Goal: Task Accomplishment & Management: Manage account settings

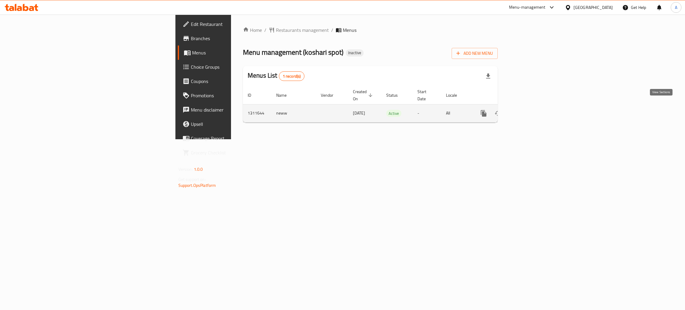
click at [530, 110] on icon "enhanced table" at bounding box center [526, 113] width 7 height 7
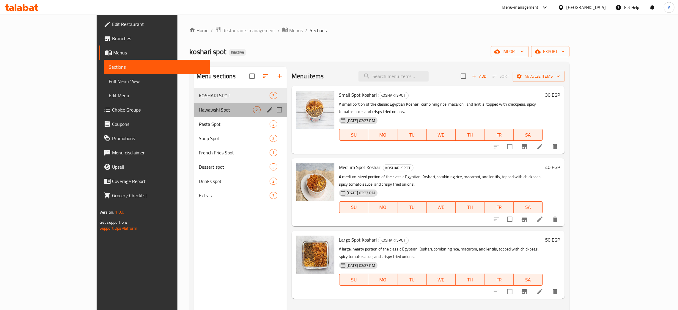
click at [223, 106] on div "Hawawshi Spot 2" at bounding box center [240, 110] width 93 height 14
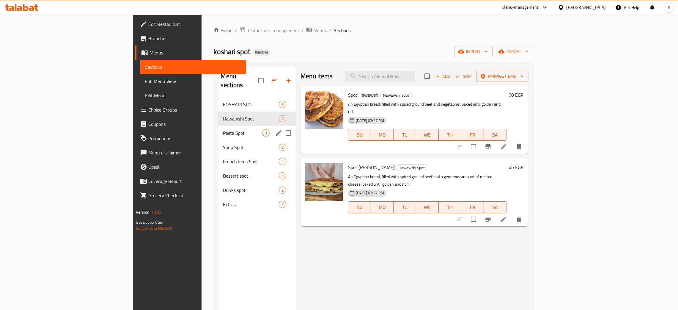
click at [218, 126] on div "Pasta Spot 3" at bounding box center [257, 133] width 78 height 14
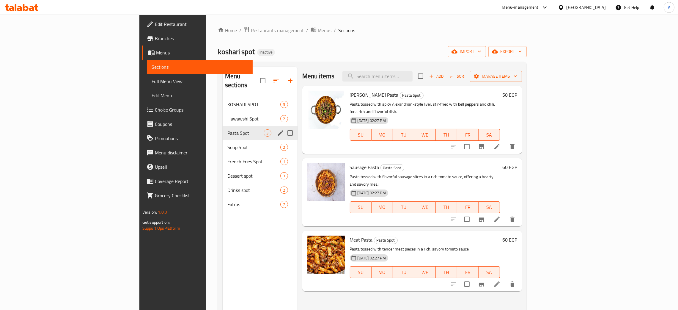
click at [223, 131] on div "Pasta Spot 3" at bounding box center [260, 133] width 75 height 14
click at [227, 144] on span "Soup Spot" at bounding box center [245, 147] width 37 height 7
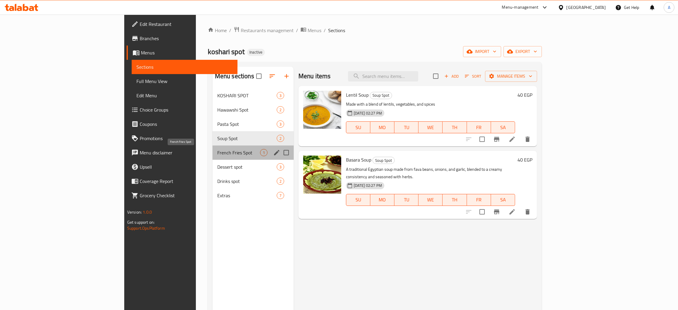
click at [217, 149] on span "French Fries Spot" at bounding box center [238, 152] width 43 height 7
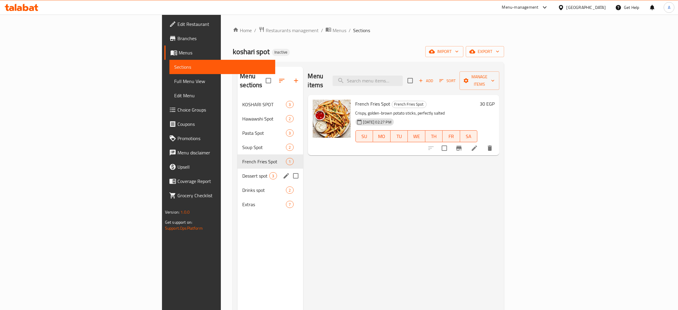
click at [237, 168] on div "Dessert spot 3" at bounding box center [269, 175] width 65 height 14
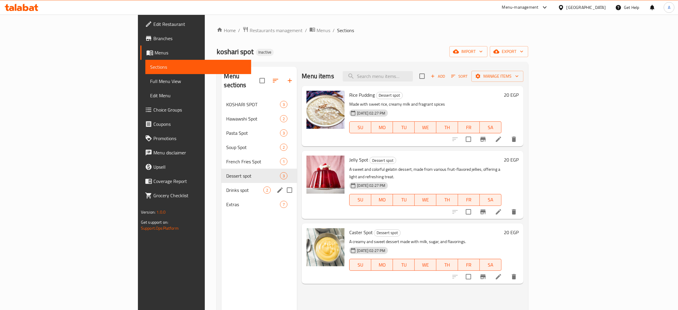
click at [221, 183] on div "Drinks spot 2" at bounding box center [258, 190] width 75 height 14
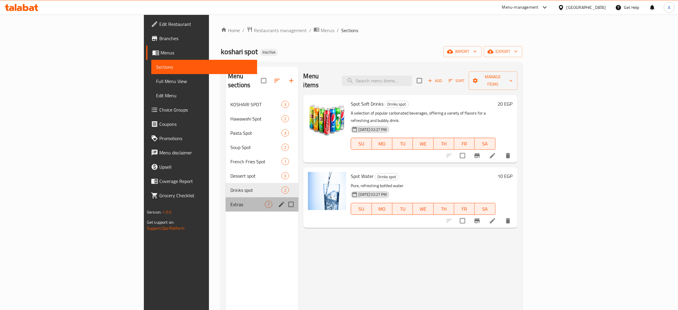
click at [226, 197] on div "Extras 7" at bounding box center [262, 204] width 73 height 14
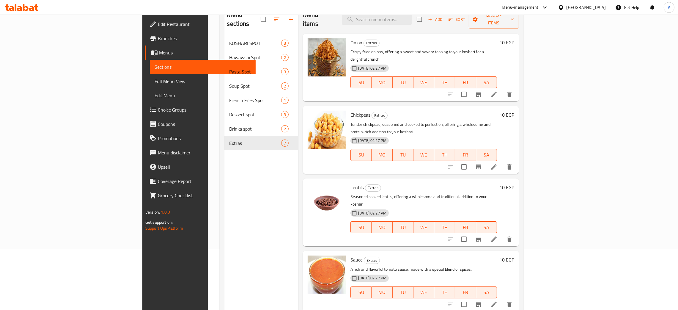
scroll to position [84, 0]
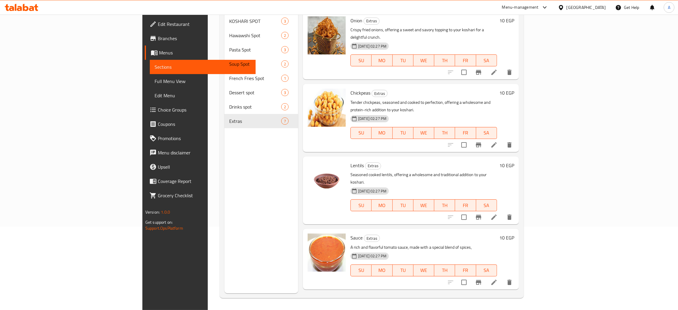
click at [598, 6] on div "[GEOGRAPHIC_DATA]" at bounding box center [585, 7] width 39 height 7
click at [527, 85] on div "Jordan" at bounding box center [527, 88] width 21 height 14
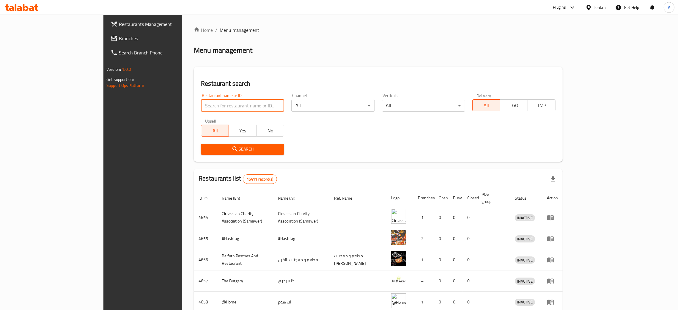
click at [207, 104] on input "search" at bounding box center [242, 106] width 83 height 12
paste input "King Snack"
type input "King Snack"
click button "Search" at bounding box center [242, 149] width 83 height 11
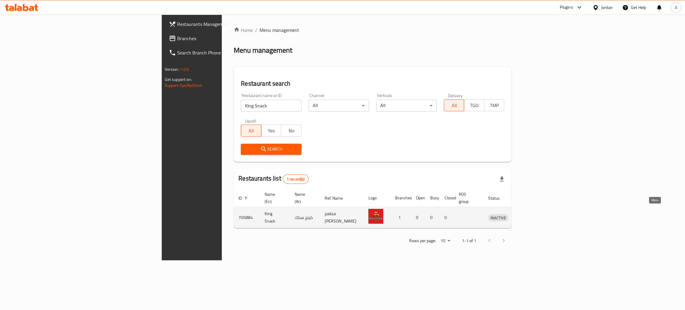
click at [531, 214] on link "enhanced table" at bounding box center [525, 217] width 11 height 7
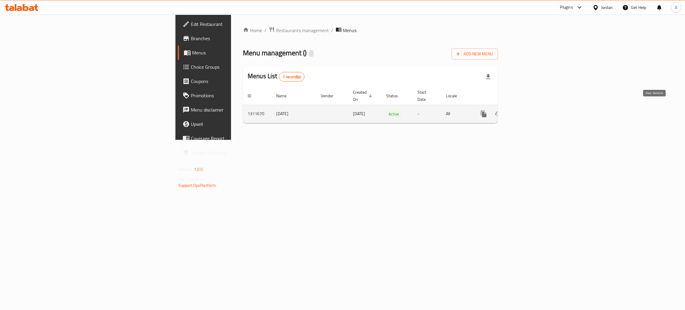
click at [530, 110] on icon "enhanced table" at bounding box center [526, 113] width 7 height 7
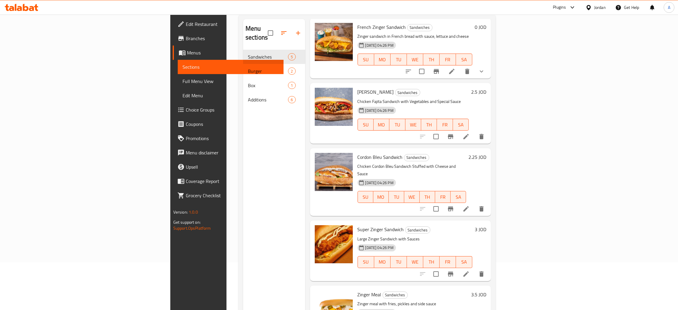
scroll to position [84, 0]
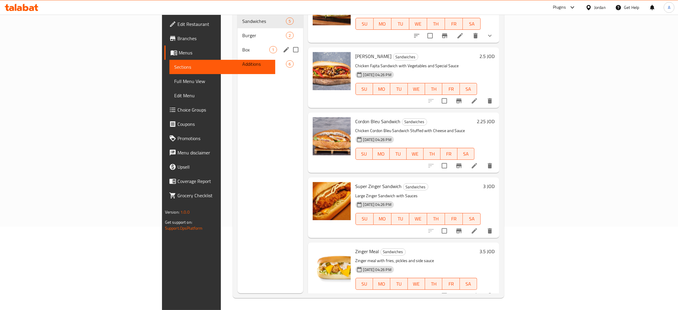
click at [237, 42] on div "Box 1" at bounding box center [269, 49] width 65 height 14
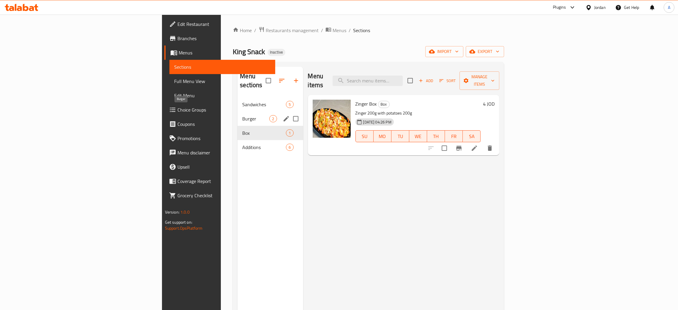
click at [242, 115] on span "Burger" at bounding box center [255, 118] width 27 height 7
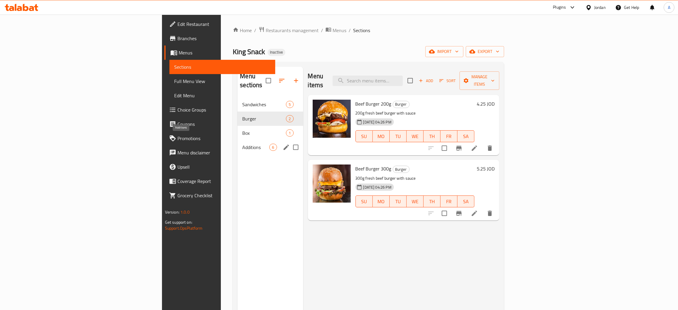
click at [242, 144] on span "Additions" at bounding box center [255, 147] width 27 height 7
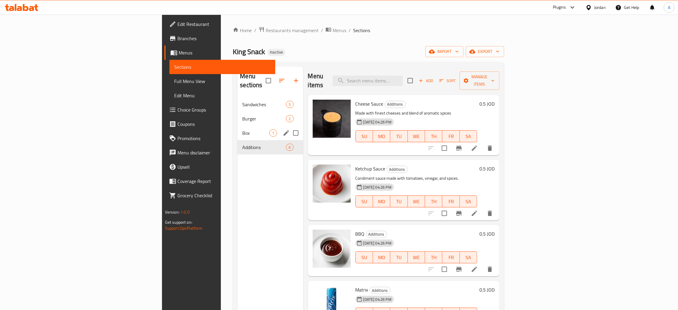
drag, startPoint x: 207, startPoint y: 118, endPoint x: 208, endPoint y: 116, distance: 3.1
click at [237, 126] on div "Box 1" at bounding box center [269, 133] width 65 height 14
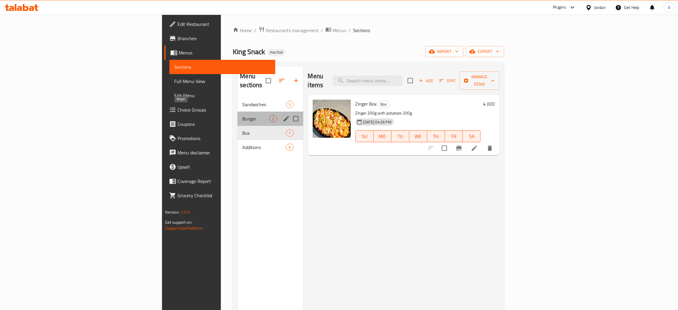
click at [242, 115] on span "Burger" at bounding box center [255, 118] width 27 height 7
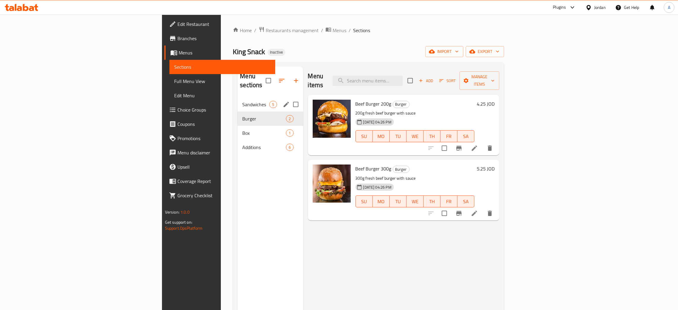
click at [237, 99] on div "Sandwiches 5" at bounding box center [269, 104] width 65 height 14
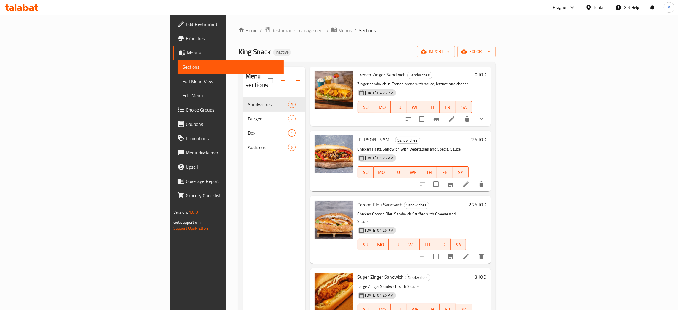
scroll to position [84, 0]
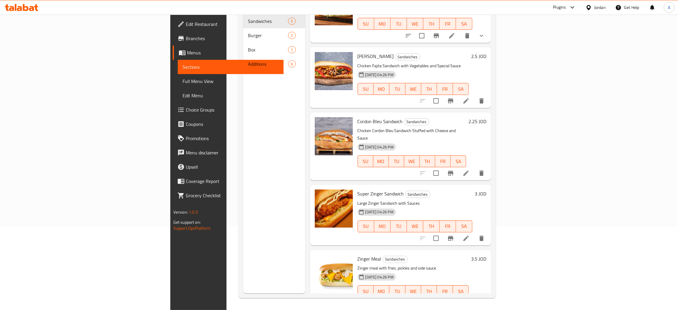
click at [186, 23] on span "Edit Restaurant" at bounding box center [232, 24] width 93 height 7
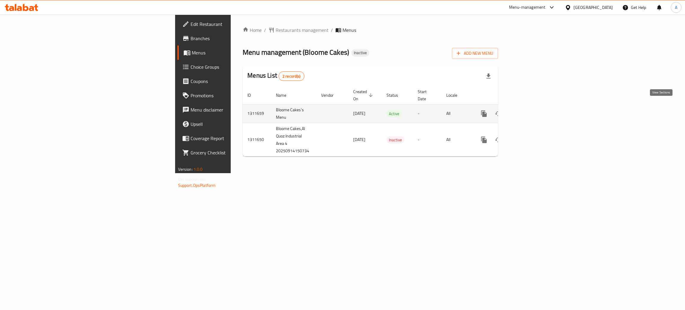
click at [529, 111] on icon "enhanced table" at bounding box center [526, 113] width 5 height 5
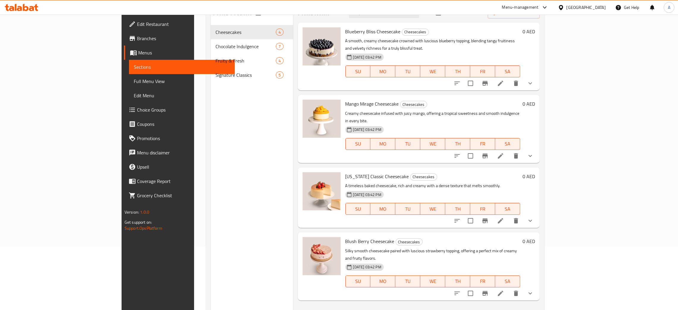
scroll to position [84, 0]
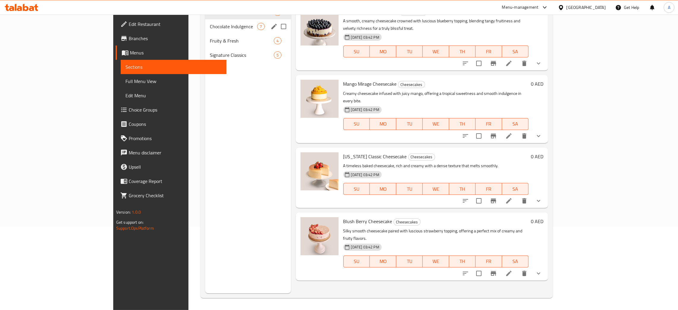
click at [205, 30] on div "Chocolate Indulgence 7" at bounding box center [248, 26] width 86 height 14
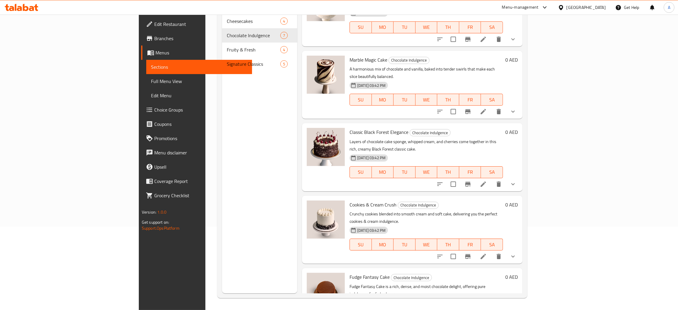
scroll to position [159, 0]
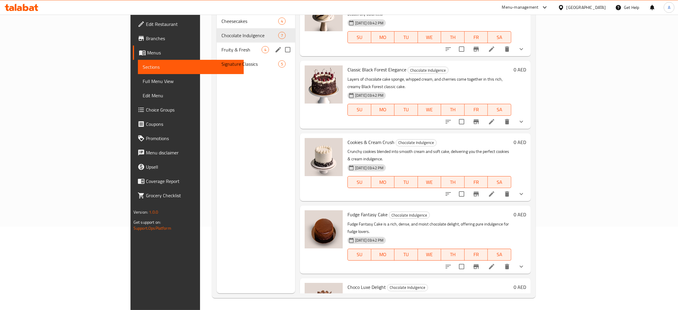
click at [221, 46] on span "Fruity & Fresh" at bounding box center [241, 49] width 40 height 7
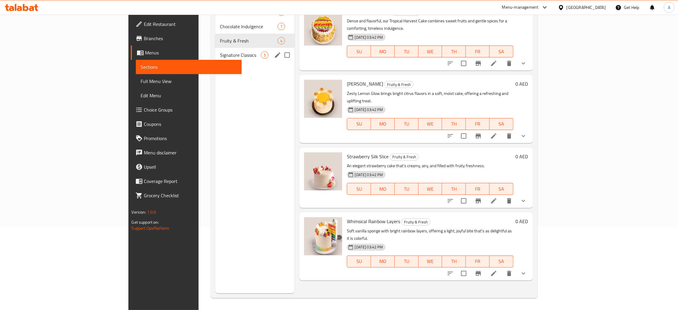
click at [220, 55] on span "Signature Classics" at bounding box center [240, 54] width 41 height 7
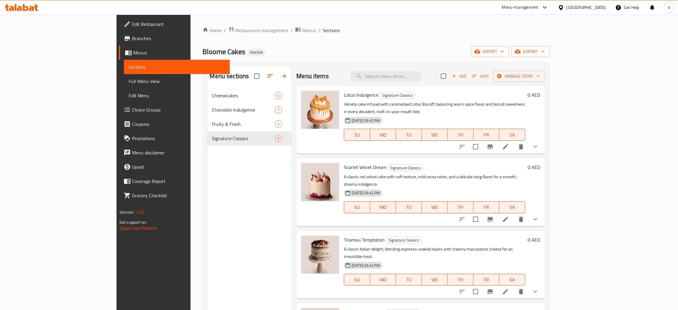
click at [580, 11] on div "[GEOGRAPHIC_DATA]" at bounding box center [581, 7] width 57 height 14
click at [580, 10] on div "[GEOGRAPHIC_DATA]" at bounding box center [585, 7] width 39 height 7
click at [539, 87] on div "Jordan" at bounding box center [560, 89] width 89 height 14
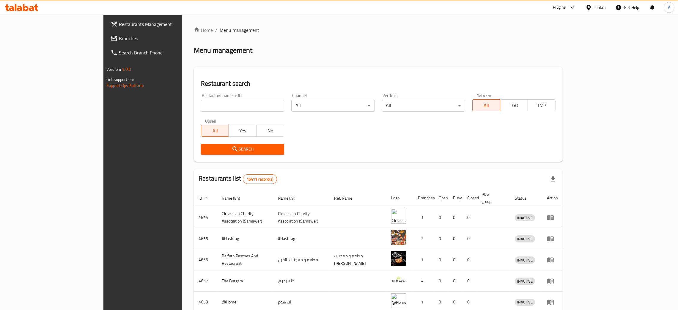
click at [203, 106] on input "search" at bounding box center [242, 106] width 83 height 12
type input "healthy food"
click button "Search" at bounding box center [242, 149] width 83 height 11
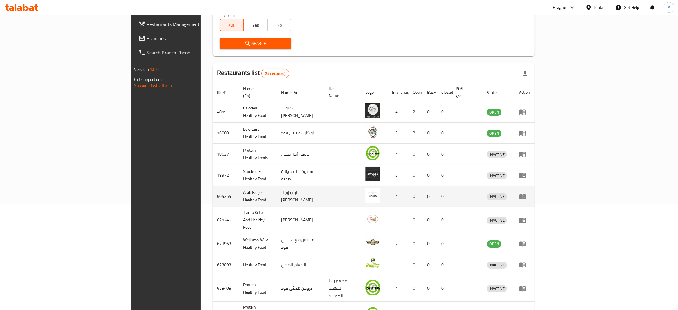
scroll to position [135, 0]
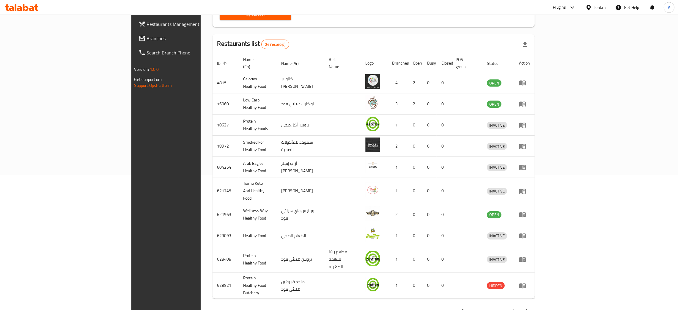
click at [530, 307] on icon "Next page" at bounding box center [526, 310] width 7 height 7
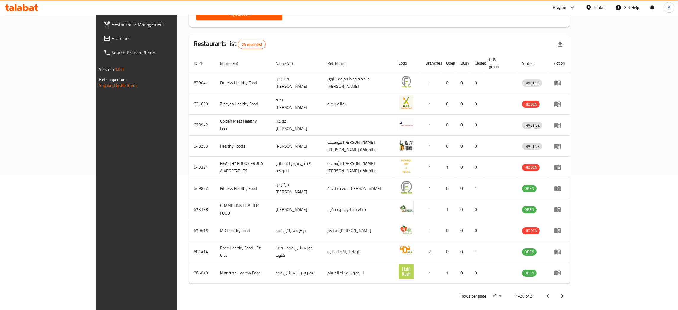
click at [565, 292] on icon "Next page" at bounding box center [561, 295] width 7 height 7
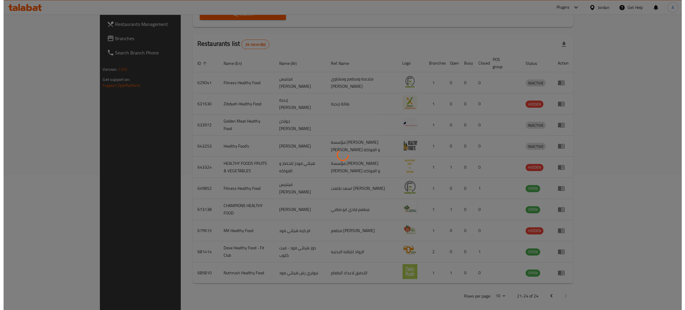
scroll to position [0, 0]
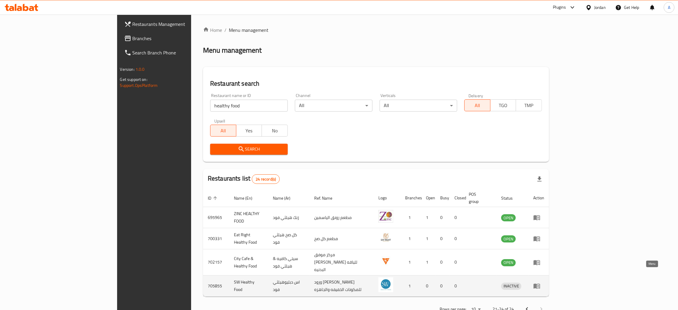
click at [540, 282] on icon "enhanced table" at bounding box center [536, 285] width 7 height 7
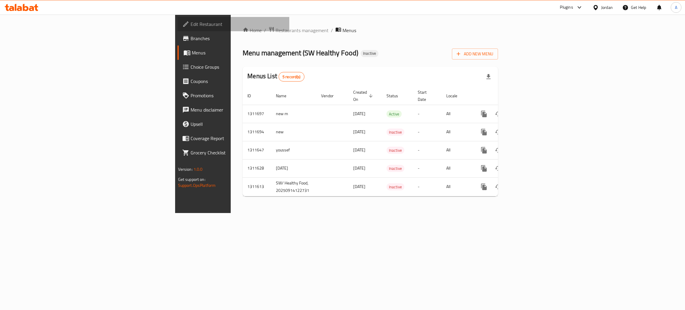
click at [190, 21] on span "Edit Restaurant" at bounding box center [237, 24] width 94 height 7
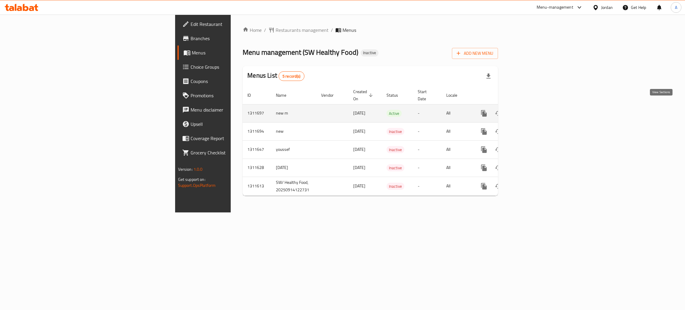
click at [530, 110] on icon "enhanced table" at bounding box center [526, 113] width 7 height 7
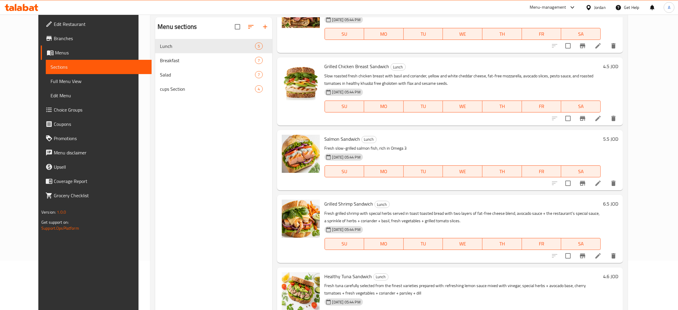
scroll to position [84, 0]
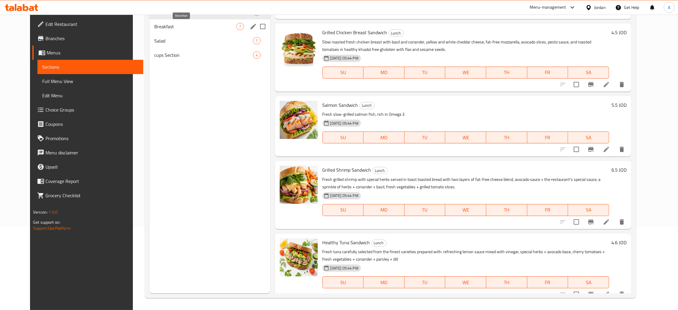
click at [212, 26] on span "Breakfast" at bounding box center [195, 26] width 82 height 7
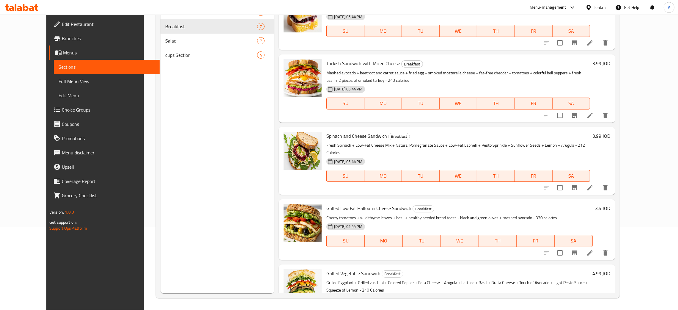
scroll to position [181, 0]
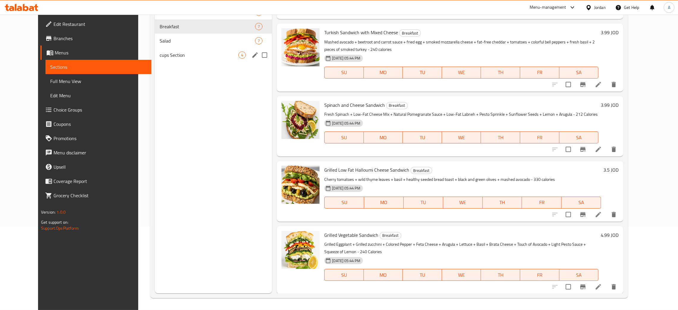
click at [206, 44] on div "Salad 7" at bounding box center [213, 41] width 117 height 14
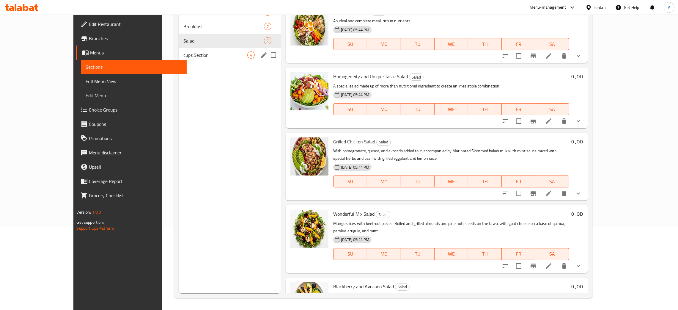
click at [194, 55] on span "cups Section" at bounding box center [215, 54] width 64 height 7
